Goal: Task Accomplishment & Management: Manage account settings

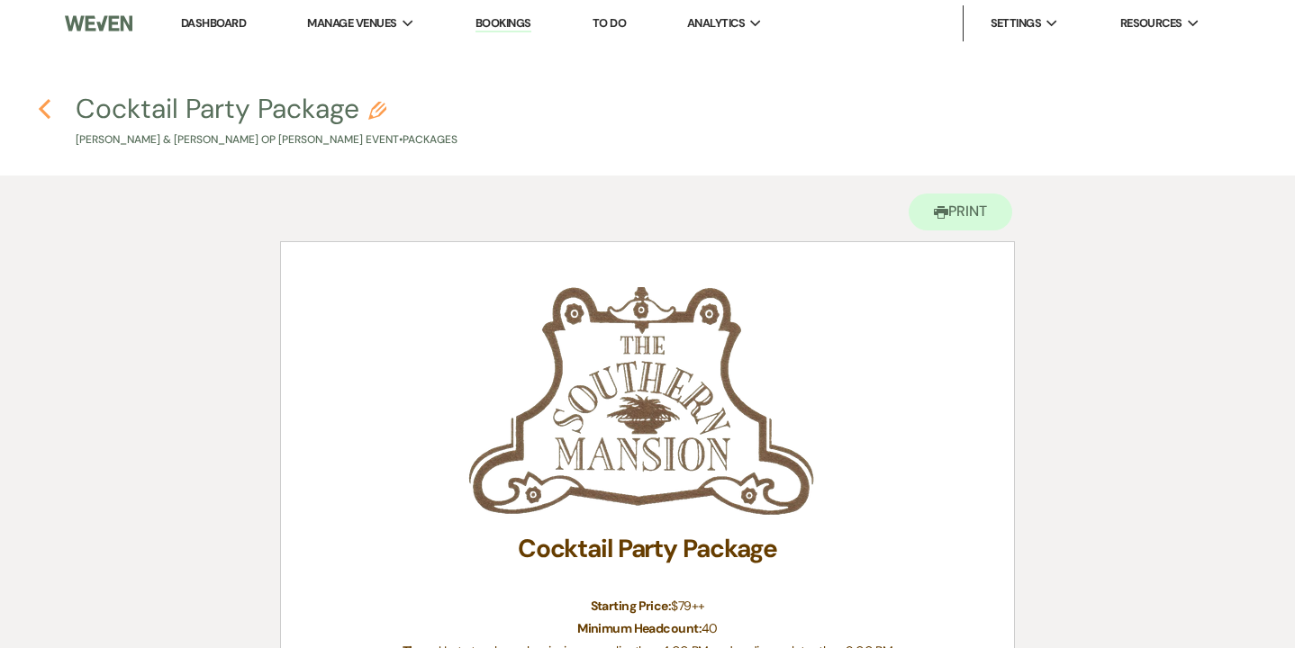
click at [43, 109] on icon "Previous" at bounding box center [45, 109] width 14 height 22
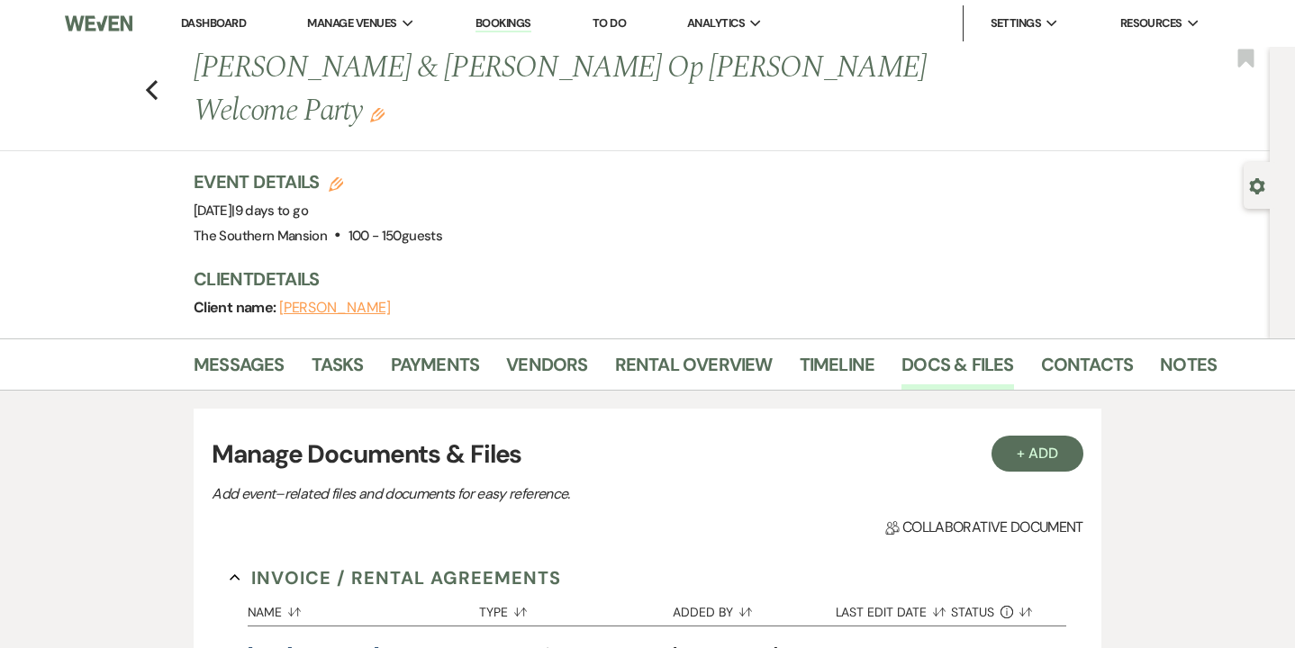
click at [508, 23] on link "Bookings" at bounding box center [503, 23] width 56 height 17
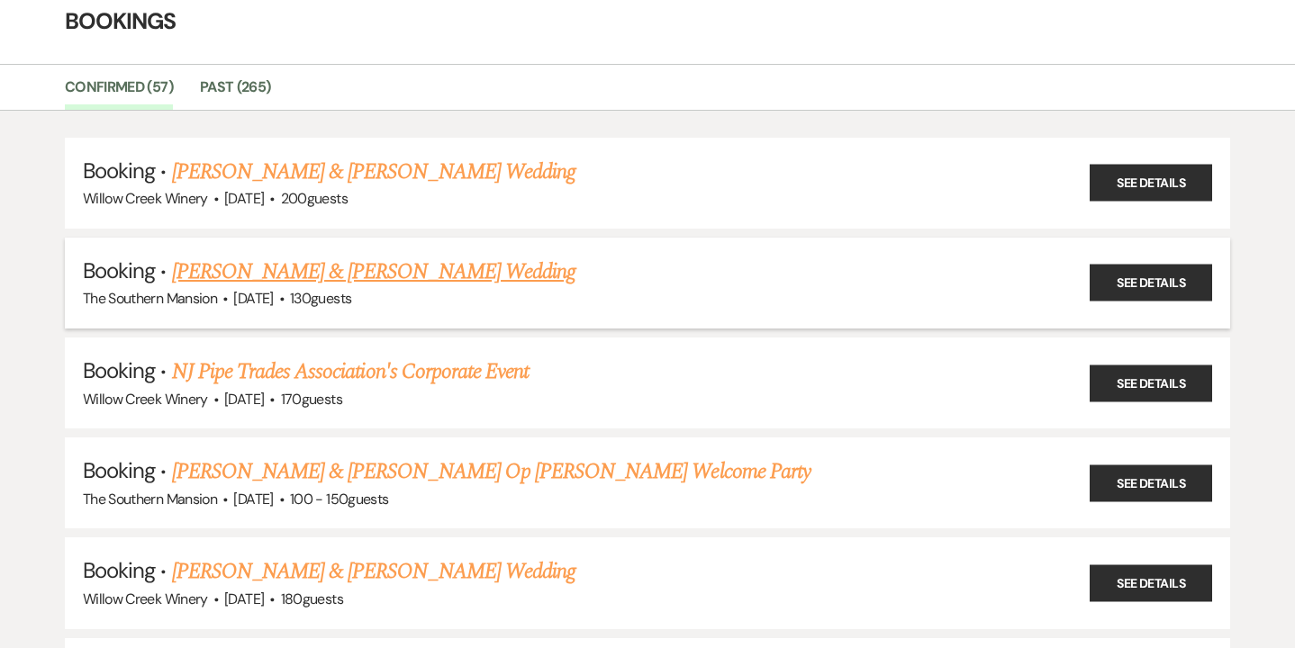
scroll to position [137, 0]
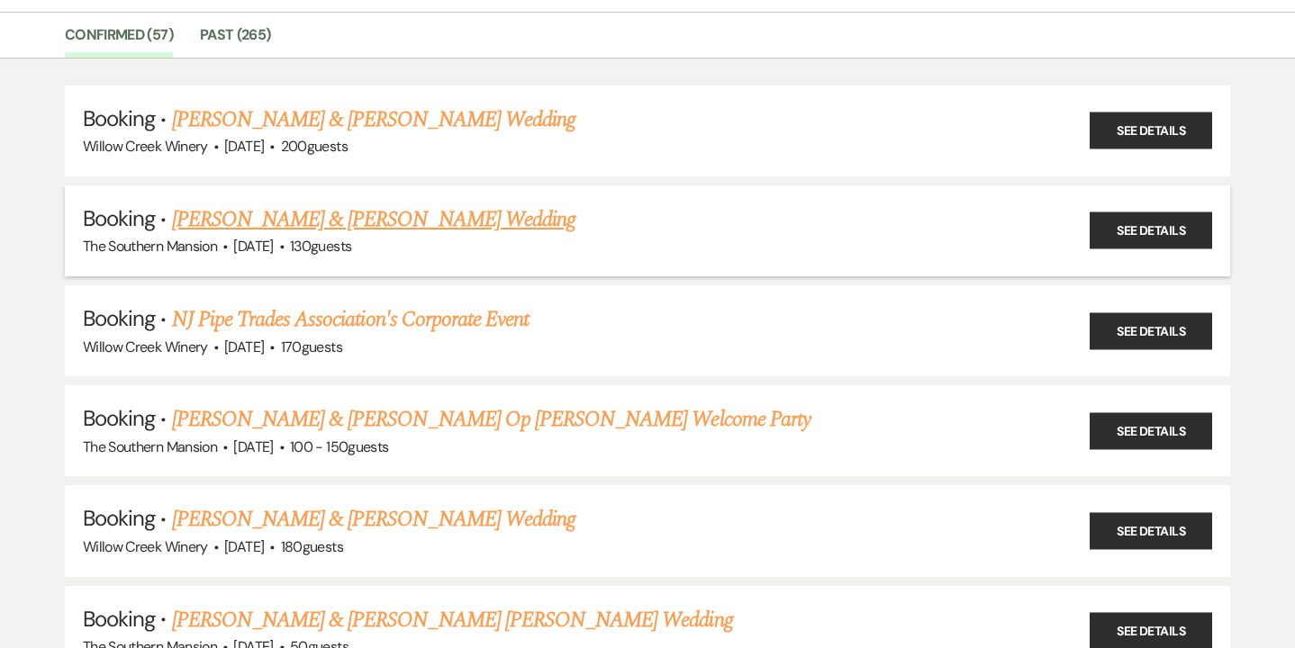
click at [248, 213] on link "[PERSON_NAME] & [PERSON_NAME] Wedding" at bounding box center [373, 219] width 403 height 32
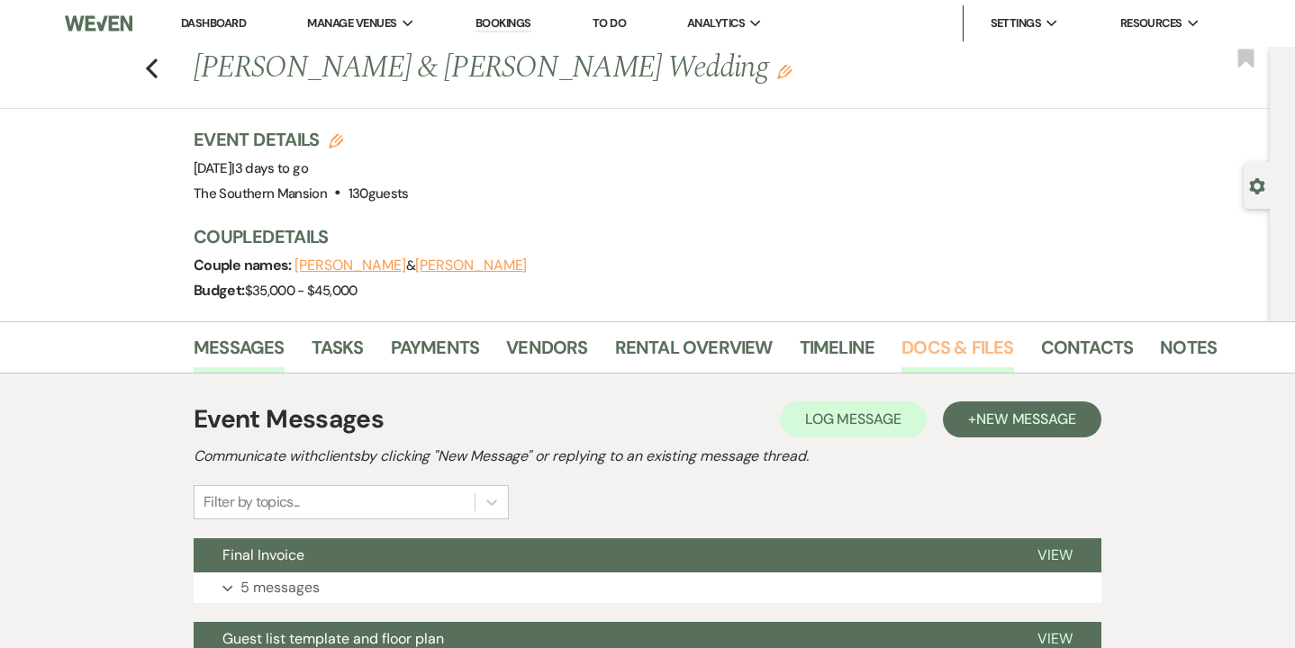
click at [963, 348] on link "Docs & Files" at bounding box center [957, 353] width 112 height 40
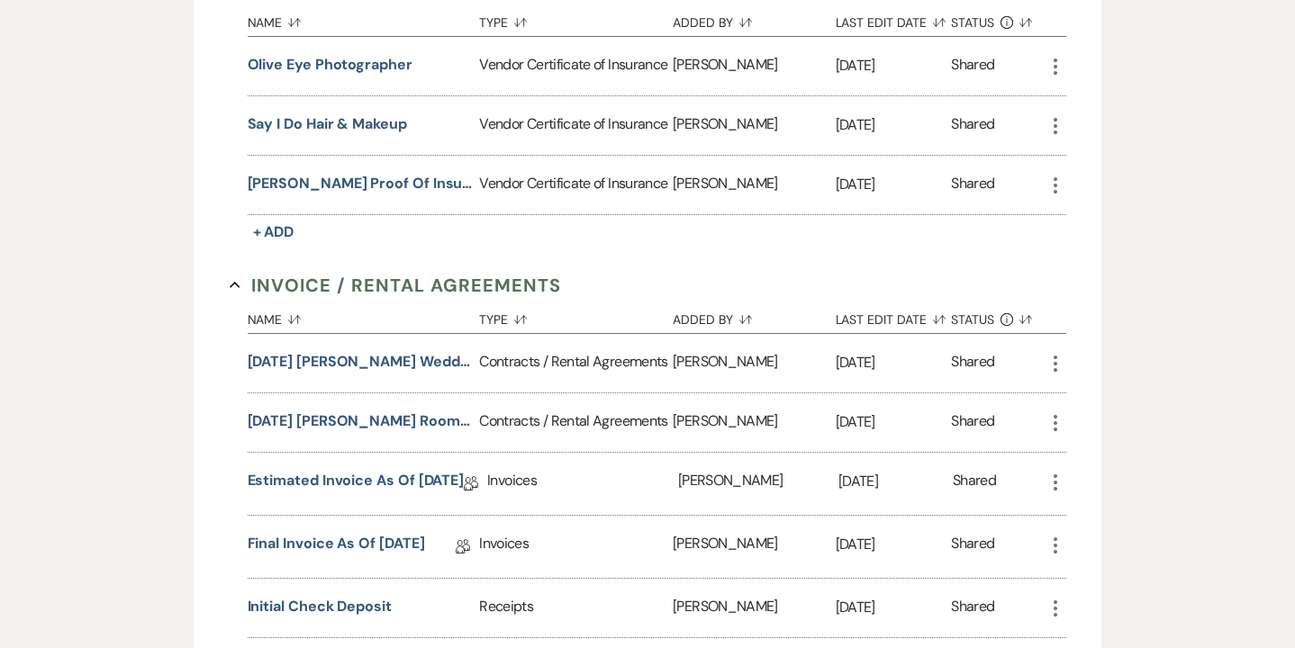
scroll to position [579, 0]
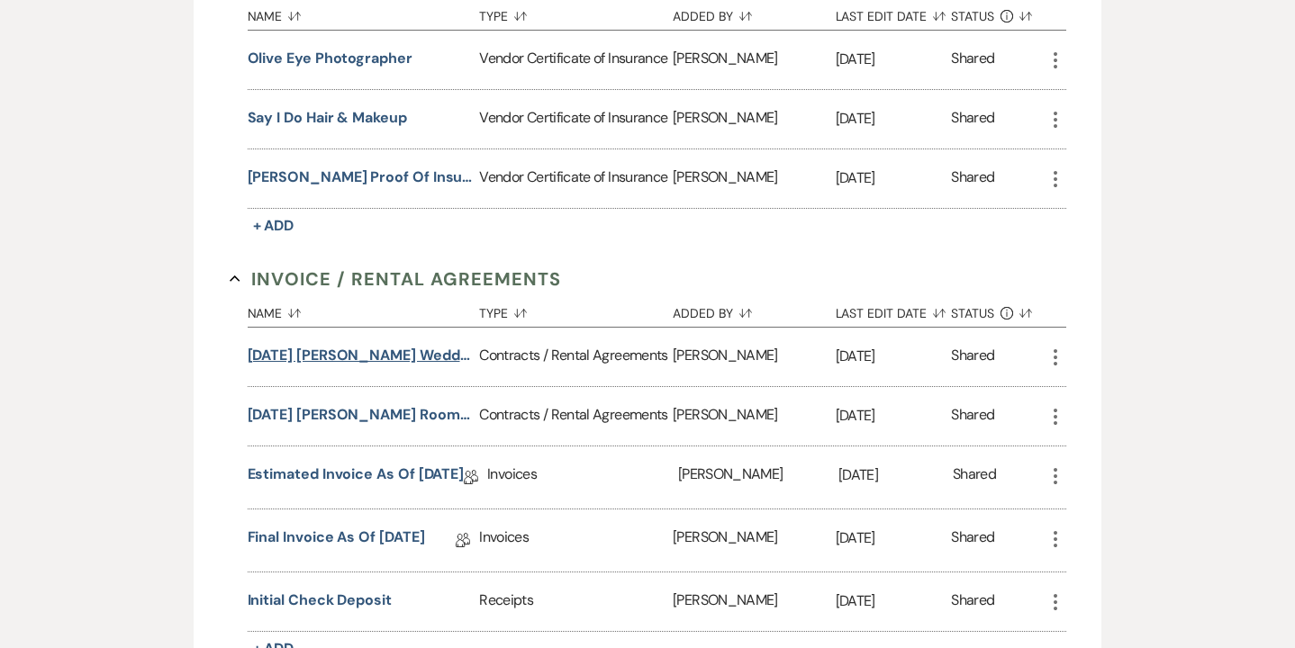
click at [378, 355] on button "[DATE] [PERSON_NAME] Wedding Contract" at bounding box center [360, 356] width 225 height 22
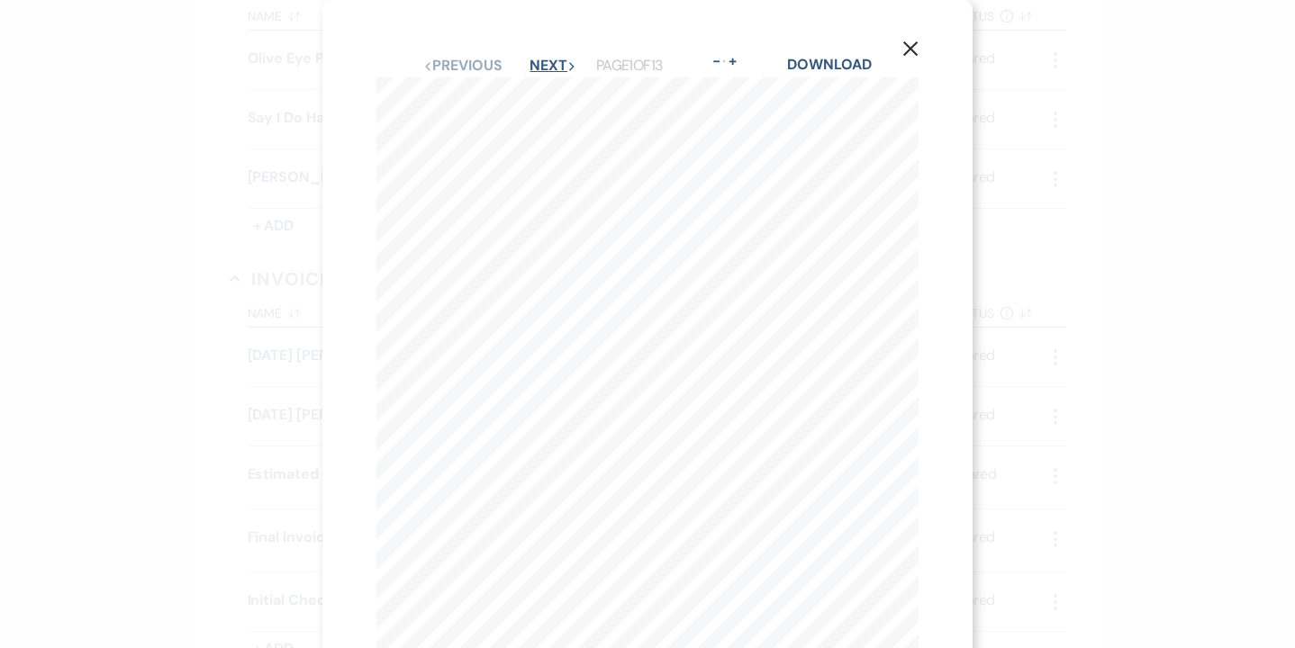
click at [547, 59] on button "Next Next" at bounding box center [552, 66] width 47 height 14
click at [552, 68] on button "Next Next" at bounding box center [551, 66] width 47 height 14
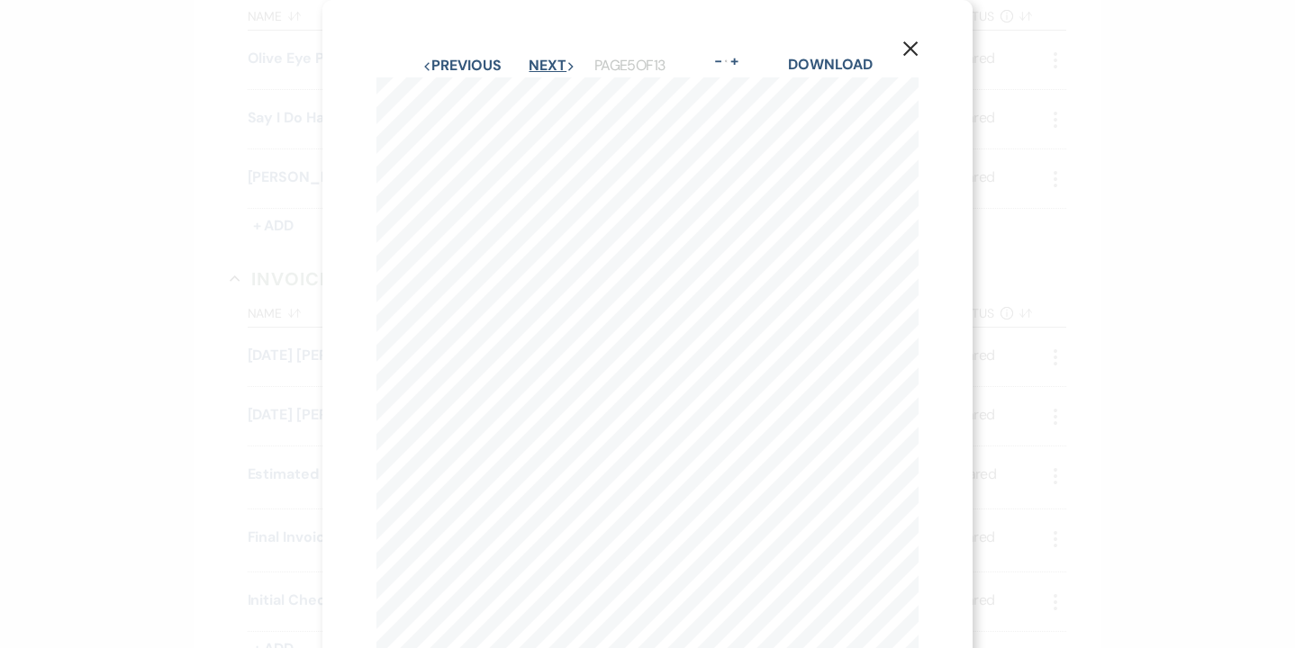
click at [553, 70] on button "Next Next" at bounding box center [551, 66] width 47 height 14
click at [539, 70] on button "Next Next" at bounding box center [551, 66] width 47 height 14
click at [561, 65] on button "Next Next" at bounding box center [552, 66] width 47 height 14
click at [909, 56] on icon "X" at bounding box center [910, 49] width 16 height 16
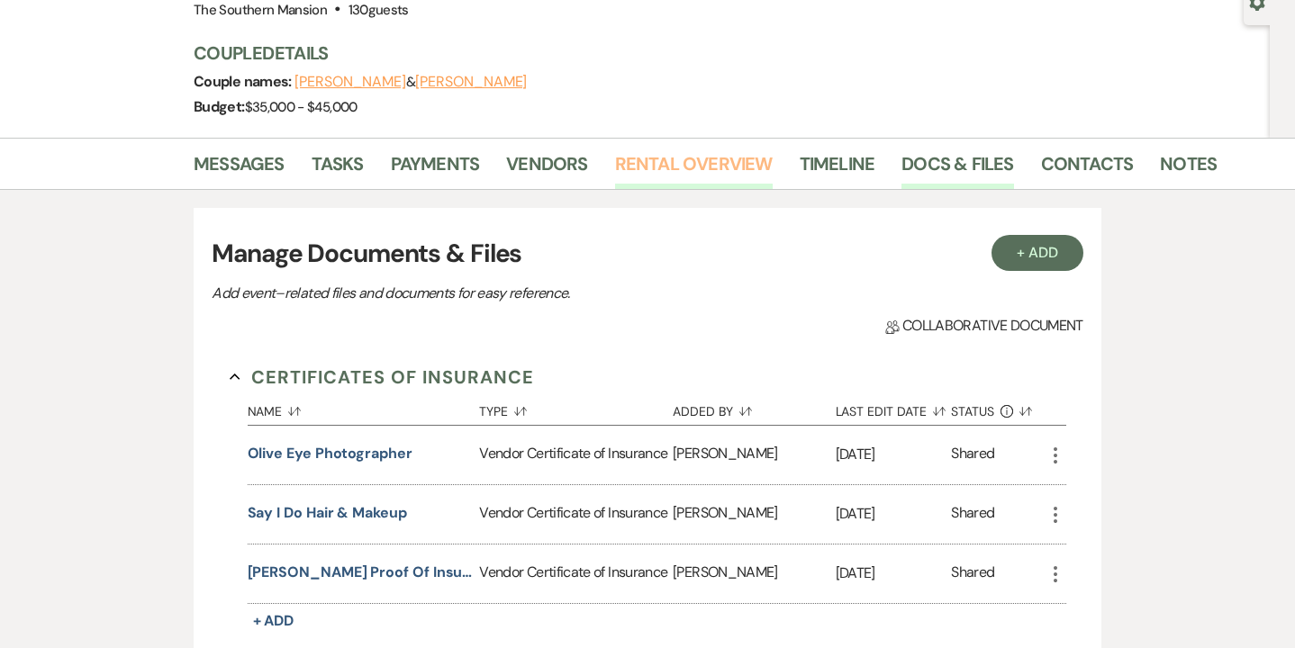
scroll to position [185, 0]
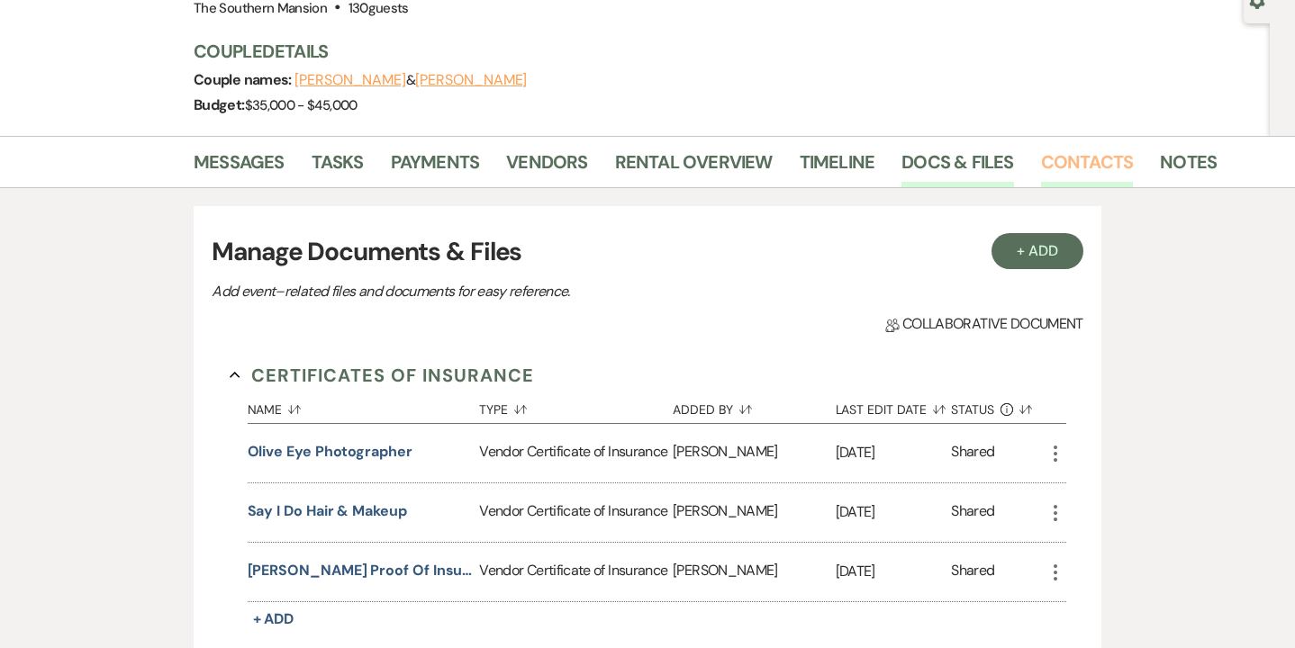
click at [1058, 185] on link "Contacts" at bounding box center [1087, 168] width 93 height 40
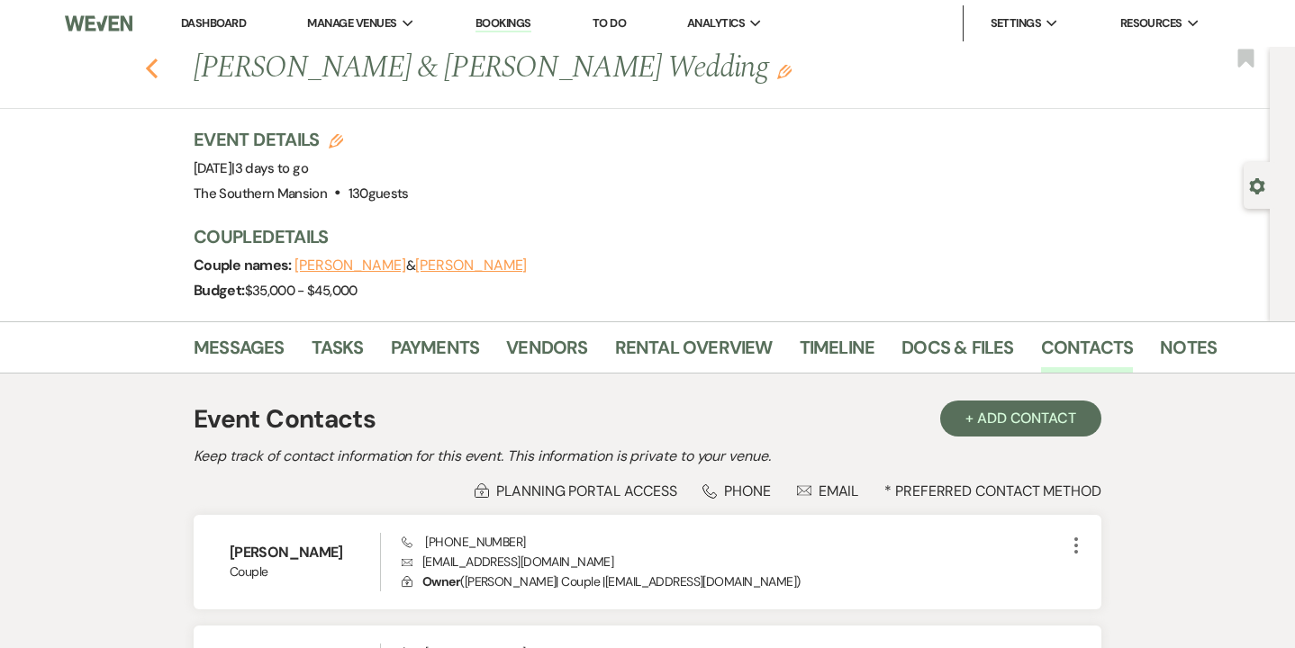
click at [154, 73] on use "button" at bounding box center [152, 69] width 12 height 20
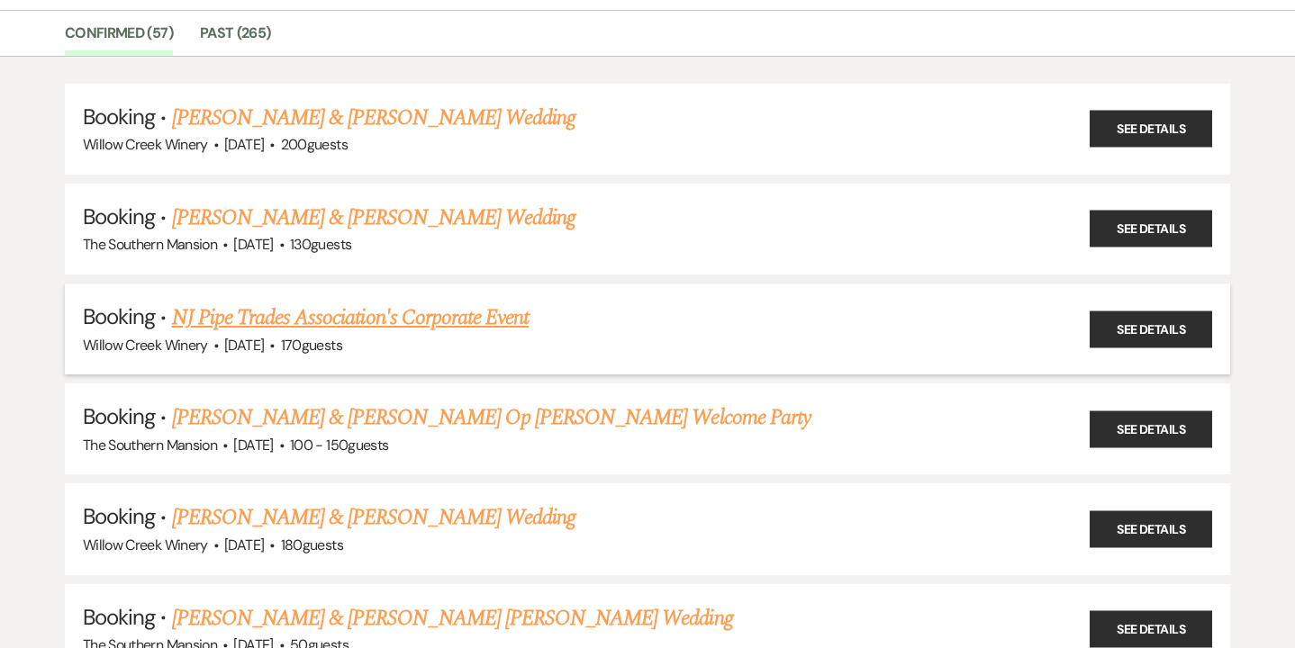
scroll to position [143, 0]
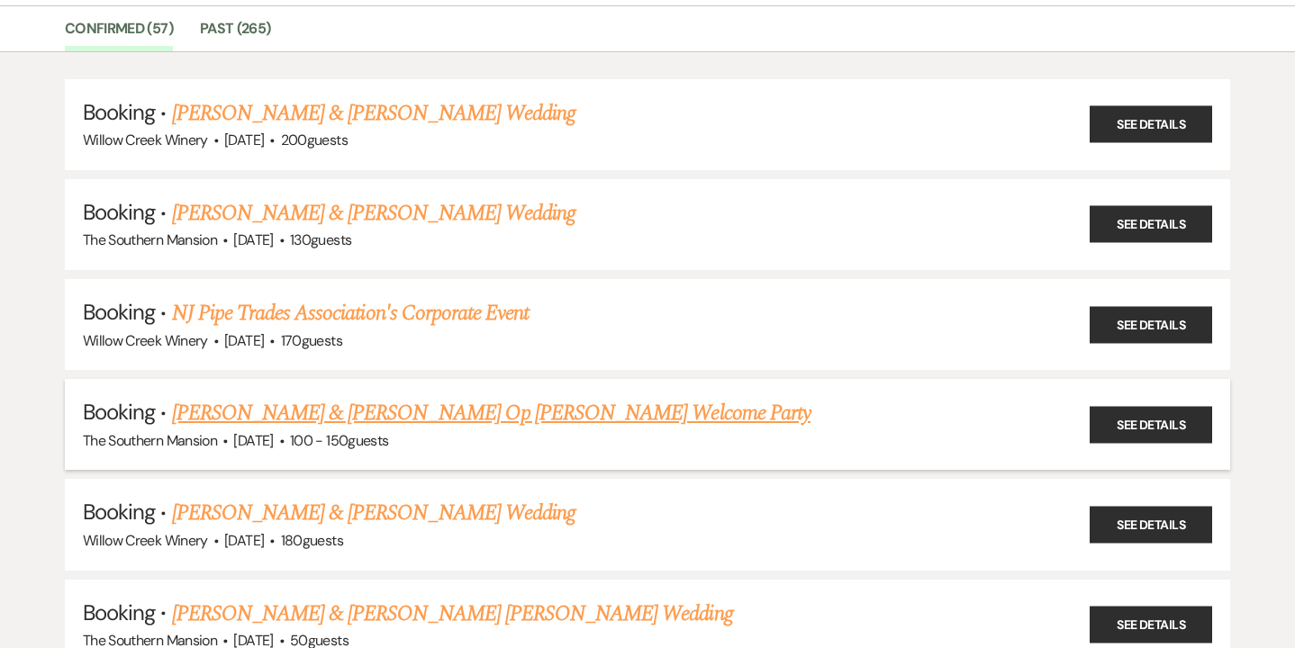
click at [383, 411] on link "[PERSON_NAME] & [PERSON_NAME] Op [PERSON_NAME] Welcome Party" at bounding box center [491, 413] width 638 height 32
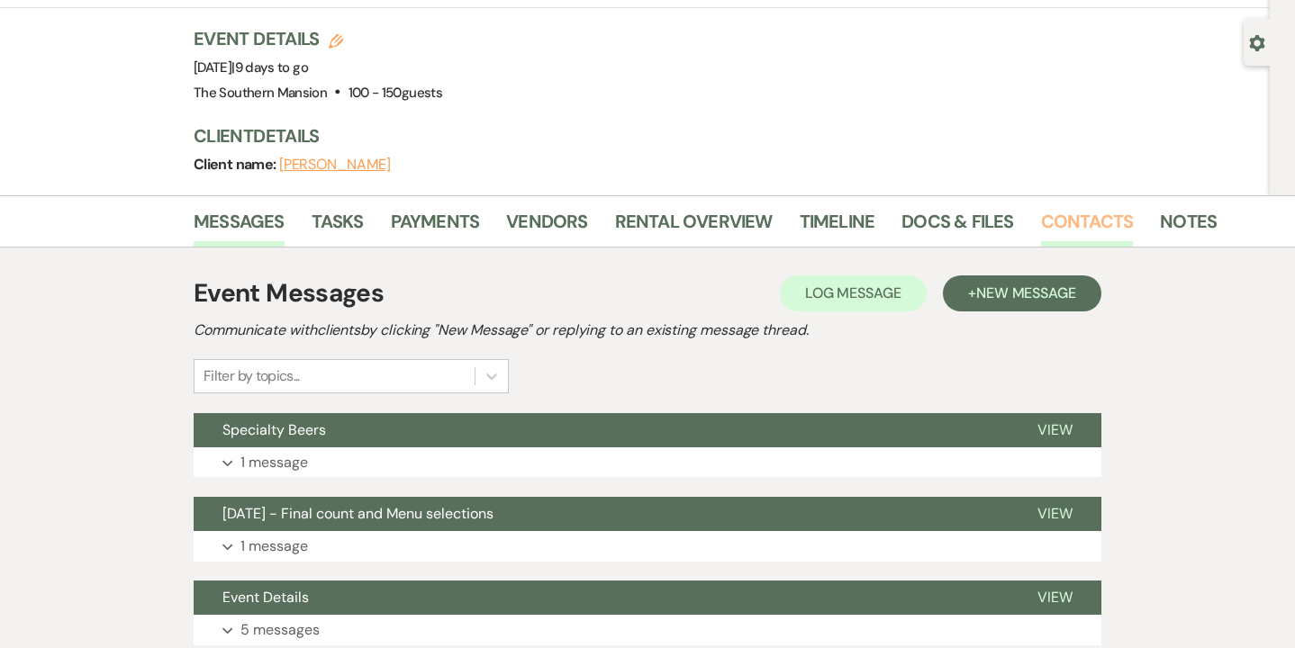
click at [1079, 207] on link "Contacts" at bounding box center [1087, 227] width 93 height 40
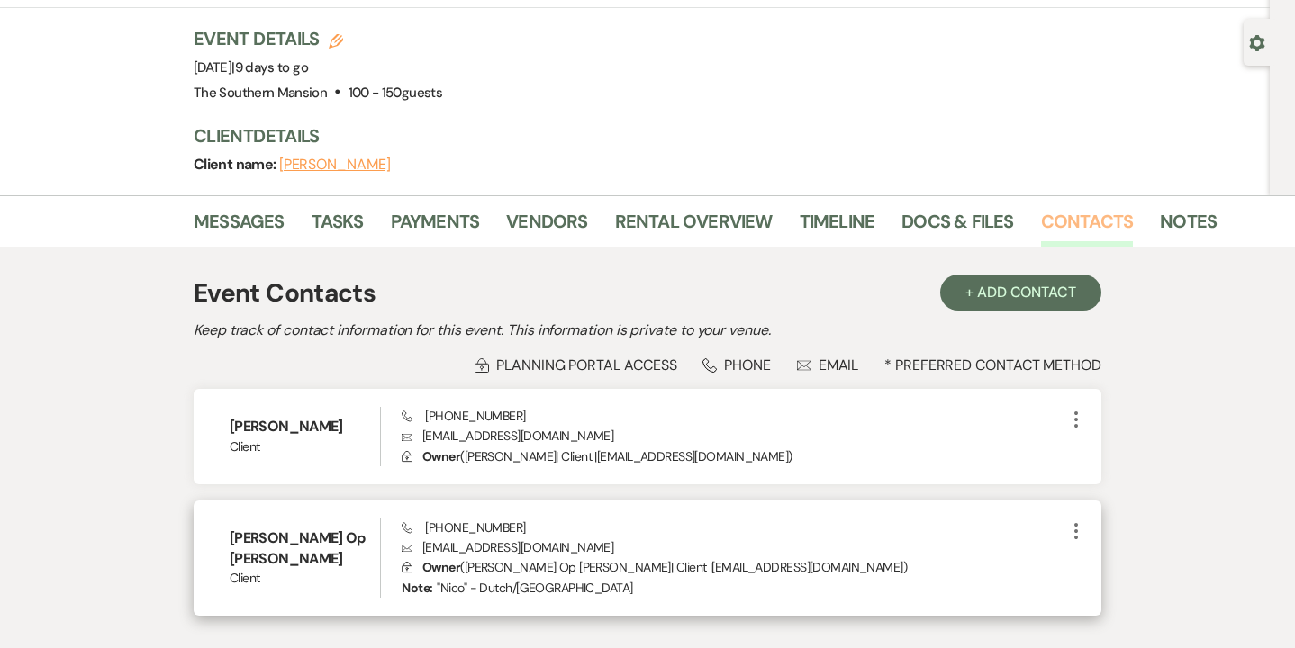
scroll to position [177, 0]
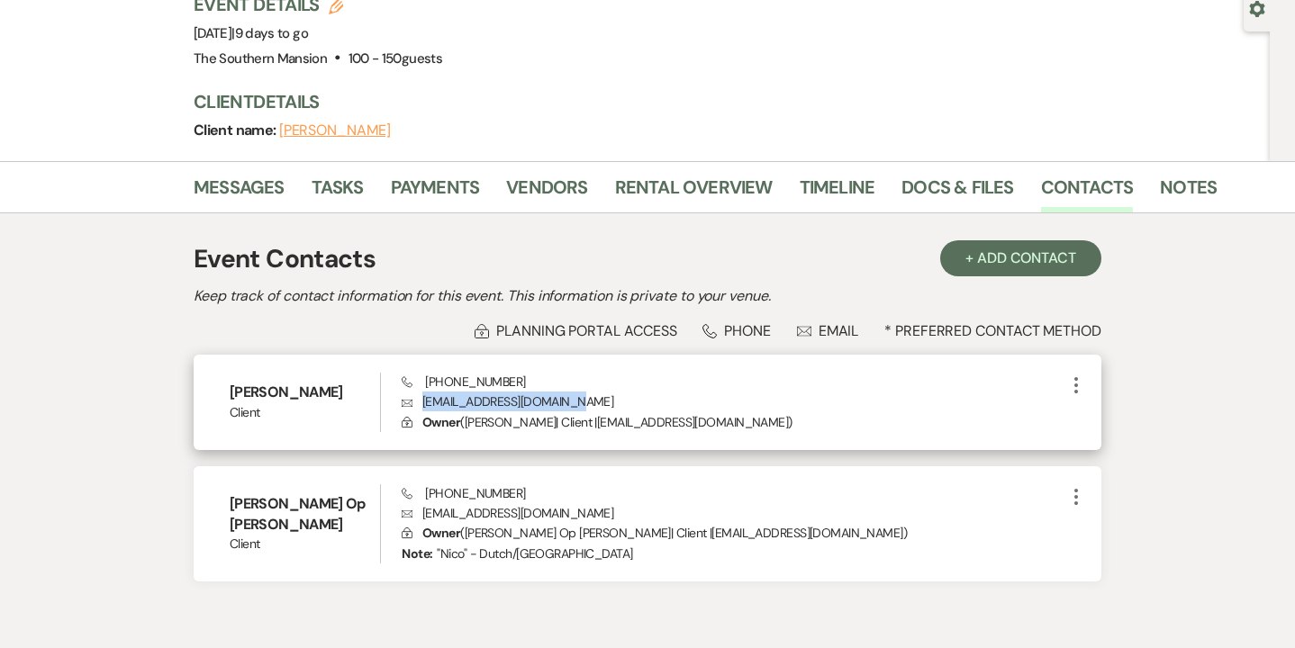
drag, startPoint x: 573, startPoint y: 353, endPoint x: 420, endPoint y: 366, distance: 153.6
click at [420, 392] on p "Envelope [EMAIL_ADDRESS][DOMAIN_NAME]" at bounding box center [734, 402] width 664 height 20
copy p "[EMAIL_ADDRESS][DOMAIN_NAME]"
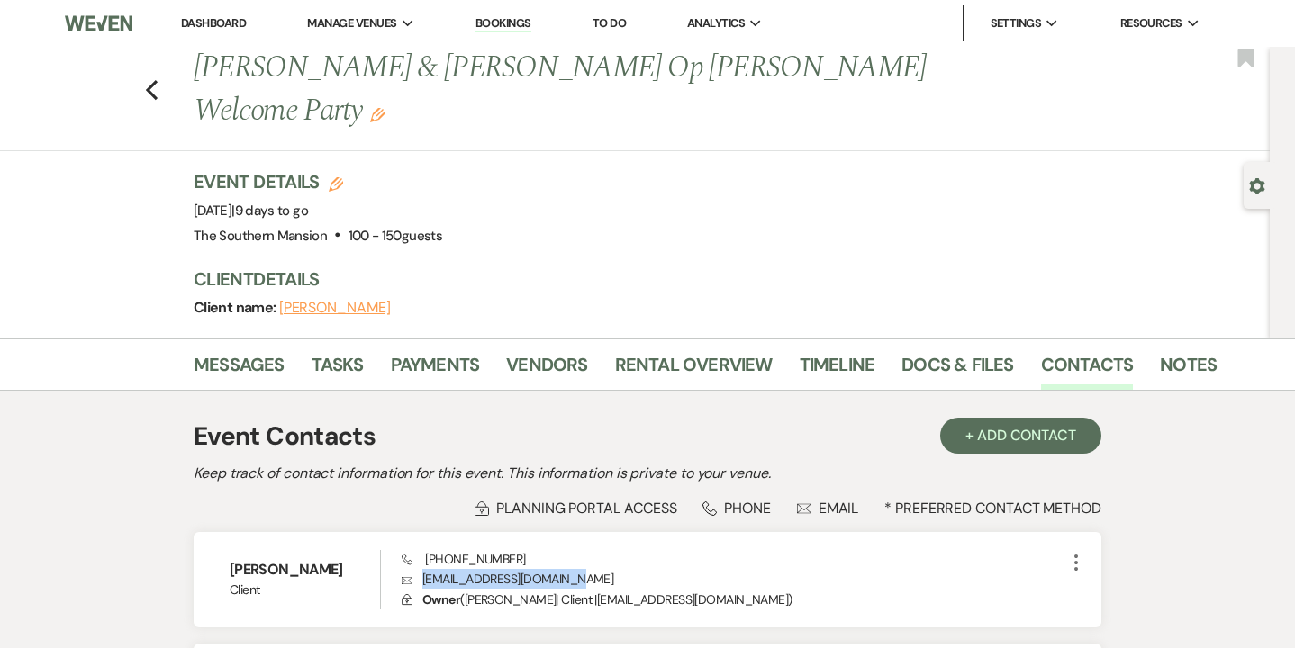
click at [492, 21] on link "Bookings" at bounding box center [503, 23] width 56 height 17
